Goal: Navigation & Orientation: Find specific page/section

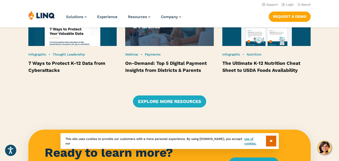
scroll to position [954, 0]
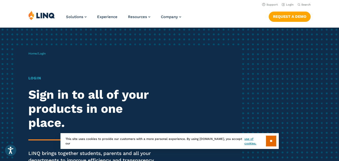
click at [270, 141] on input "**" at bounding box center [271, 141] width 10 height 11
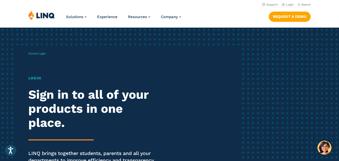
click at [33, 77] on h1 "Login" at bounding box center [93, 78] width 131 height 6
click at [291, 4] on link "Login" at bounding box center [288, 4] width 12 height 3
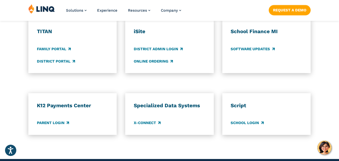
scroll to position [402, 0]
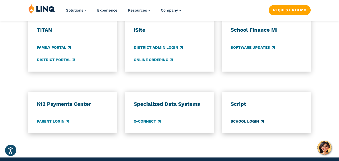
click at [250, 121] on link "School Login" at bounding box center [247, 122] width 33 height 6
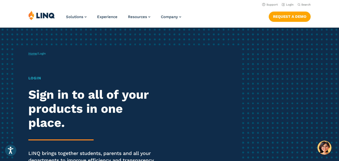
click at [34, 53] on link "Home" at bounding box center [32, 54] width 9 height 4
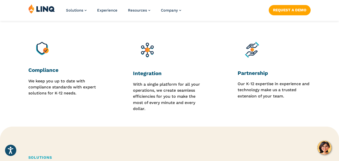
scroll to position [502, 0]
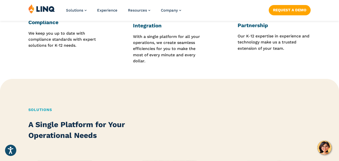
click at [9, 152] on icon "Open accessiBe: accessibility options, statement and help" at bounding box center [11, 150] width 6 height 8
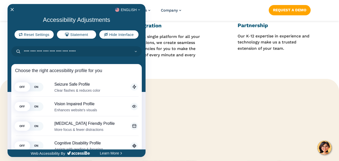
click at [212, 151] on div at bounding box center [169, 80] width 339 height 161
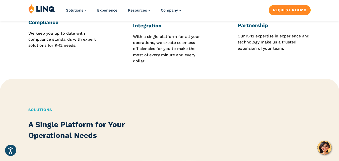
click at [277, 9] on link "Request a Demo" at bounding box center [290, 10] width 42 height 10
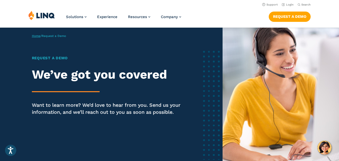
click at [37, 35] on link "Home" at bounding box center [36, 36] width 9 height 4
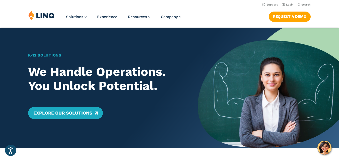
click at [47, 19] on img at bounding box center [41, 16] width 27 height 10
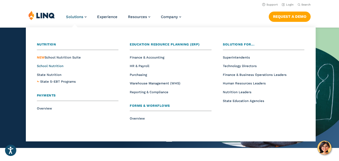
click at [45, 66] on span "School Nutrition" at bounding box center [50, 66] width 27 height 4
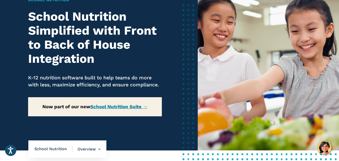
scroll to position [75, 0]
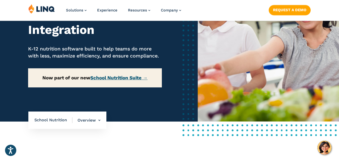
click at [119, 81] on link "School Nutrition Suite →" at bounding box center [118, 78] width 57 height 6
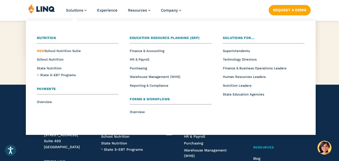
scroll to position [502, 0]
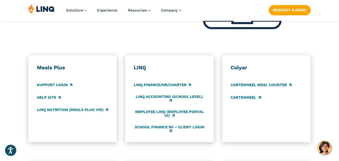
scroll to position [276, 0]
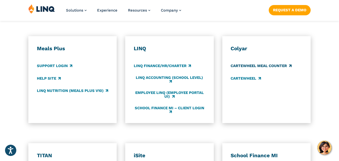
click at [264, 67] on link "CARTEWHEEL Meal Counter" at bounding box center [261, 66] width 61 height 6
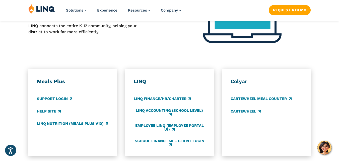
scroll to position [251, 0]
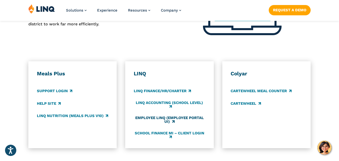
click at [144, 119] on link "Employee LINQ (Employee Portal UI)" at bounding box center [170, 120] width 72 height 8
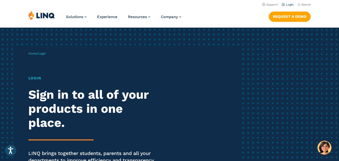
click at [289, 4] on link "Login" at bounding box center [288, 4] width 12 height 3
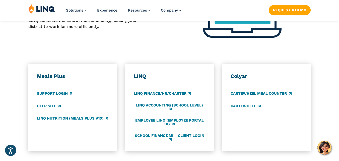
scroll to position [251, 0]
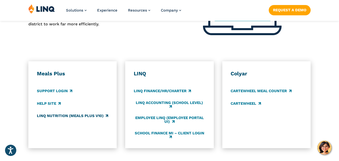
click at [58, 117] on link "LINQ Nutrition (Meals Plus v10)" at bounding box center [72, 116] width 71 height 6
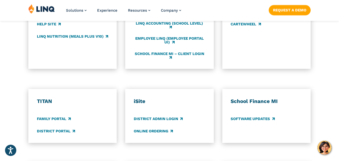
scroll to position [377, 0]
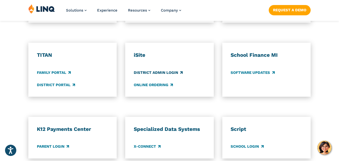
click at [162, 73] on link "District Admin Login" at bounding box center [158, 73] width 49 height 6
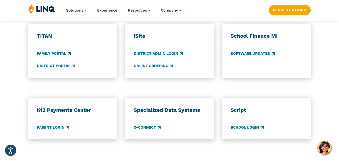
scroll to position [404, 0]
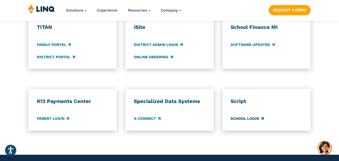
click at [250, 119] on link "School Login" at bounding box center [247, 119] width 33 height 6
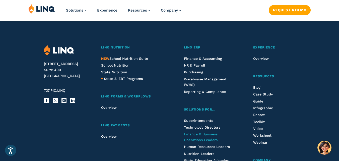
scroll to position [558, 0]
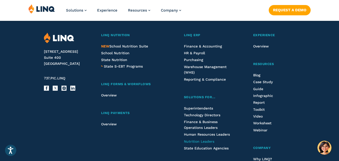
click at [199, 143] on span "Nutrition Leaders" at bounding box center [199, 141] width 30 height 4
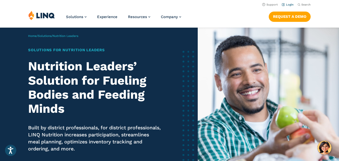
click at [292, 6] on link "Login" at bounding box center [288, 4] width 12 height 3
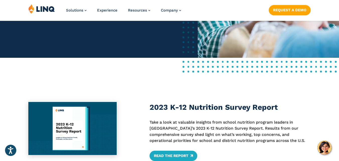
scroll to position [151, 0]
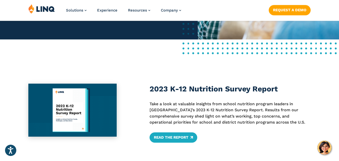
click at [60, 108] on img at bounding box center [72, 110] width 89 height 53
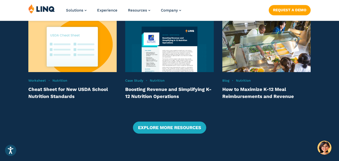
scroll to position [954, 0]
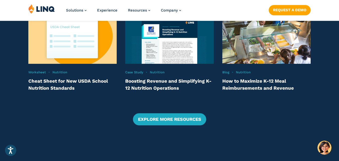
click at [243, 91] on link "How to Maximize K-12 Meal Reimbursements and Revenue" at bounding box center [258, 84] width 72 height 13
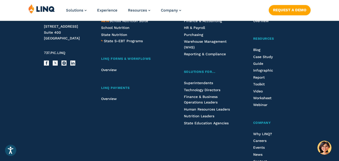
scroll to position [1234, 0]
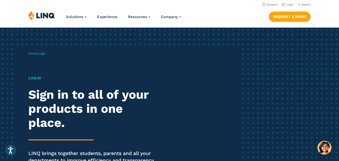
click at [42, 53] on span "Login" at bounding box center [42, 54] width 8 height 4
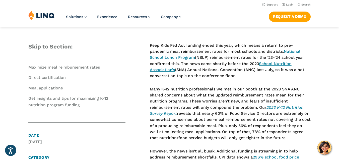
scroll to position [150, 0]
